Goal: Find specific page/section: Find specific page/section

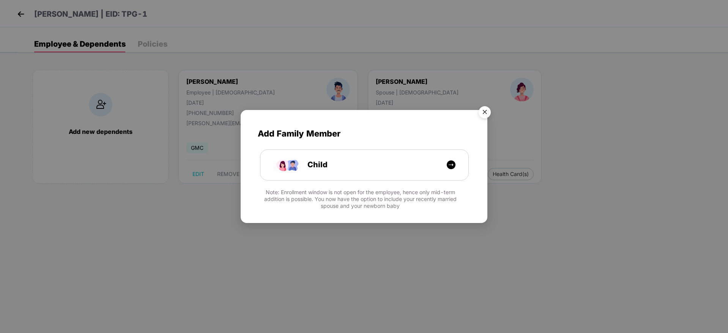
click at [482, 115] on img "Close" at bounding box center [484, 113] width 21 height 21
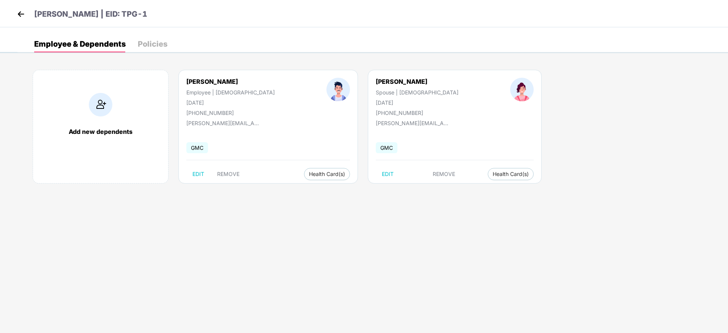
click at [17, 13] on img at bounding box center [20, 13] width 11 height 11
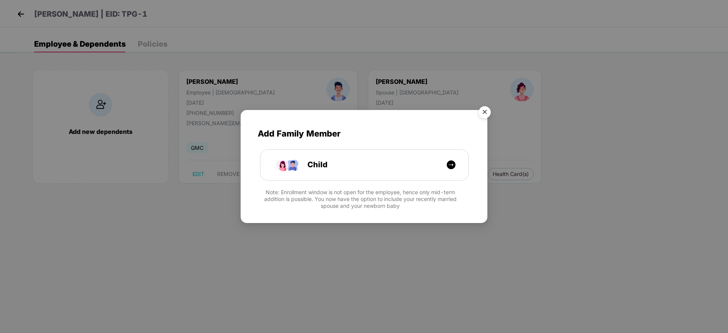
click at [485, 113] on img "Close" at bounding box center [484, 113] width 21 height 21
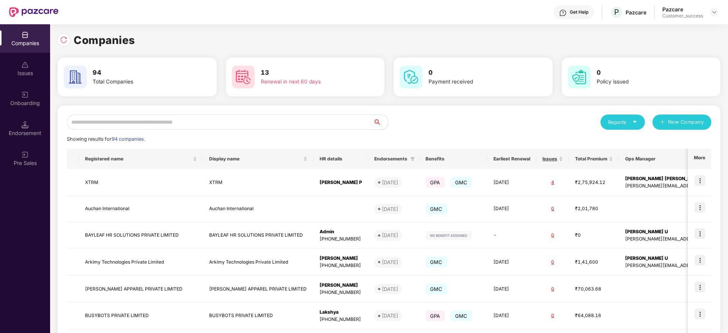
click at [128, 122] on input "text" at bounding box center [220, 122] width 306 height 15
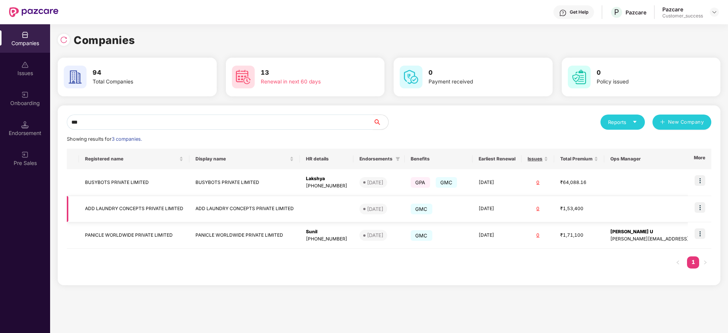
type input "***"
click at [255, 207] on td "ADD LAUNDRY CONCEPTS PRIVATE LIMITED" at bounding box center [244, 209] width 110 height 26
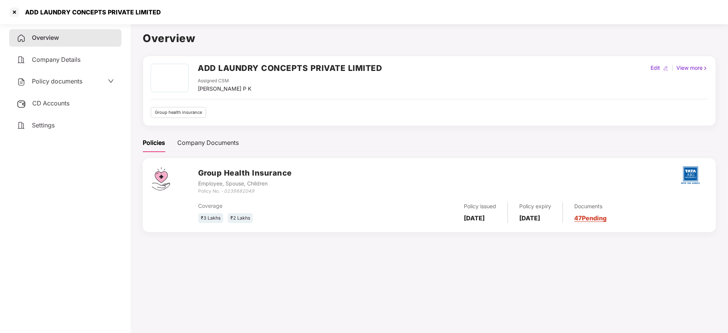
click at [281, 67] on h2 "ADD LAUNDRY CONCEPTS PRIVATE LIMITED" at bounding box center [290, 68] width 184 height 13
copy h2 "ADD LAUNDRY CONCEPTS PRIVATE LIMITED"
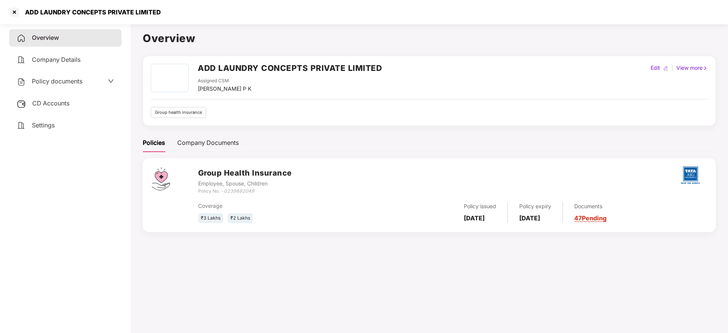
click at [74, 84] on span "Policy documents" at bounding box center [57, 81] width 50 height 8
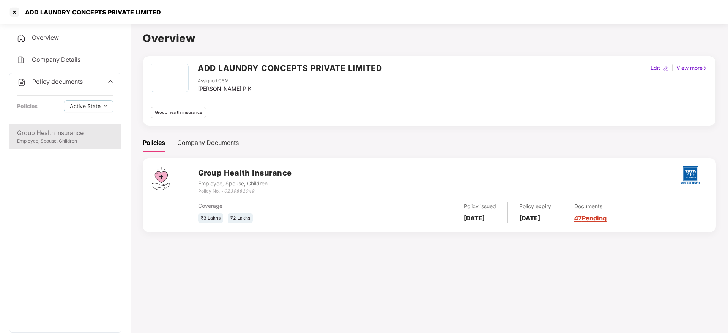
click at [65, 140] on div "Employee, Spouse, Children" at bounding box center [65, 141] width 96 height 7
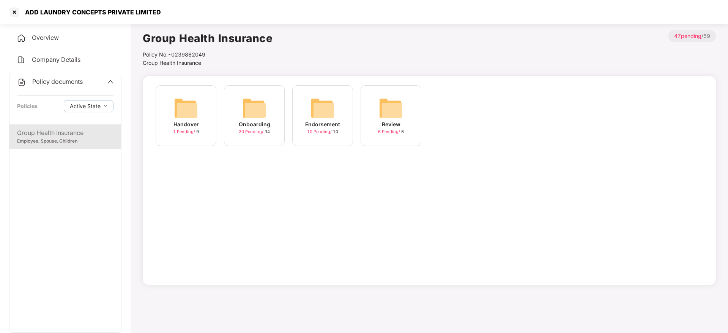
click at [260, 142] on div "Onboarding 30 Pending / 34" at bounding box center [254, 115] width 61 height 61
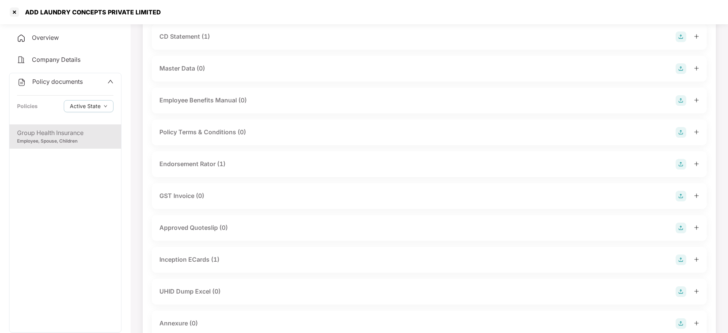
scroll to position [125, 0]
